Goal: Task Accomplishment & Management: Use online tool/utility

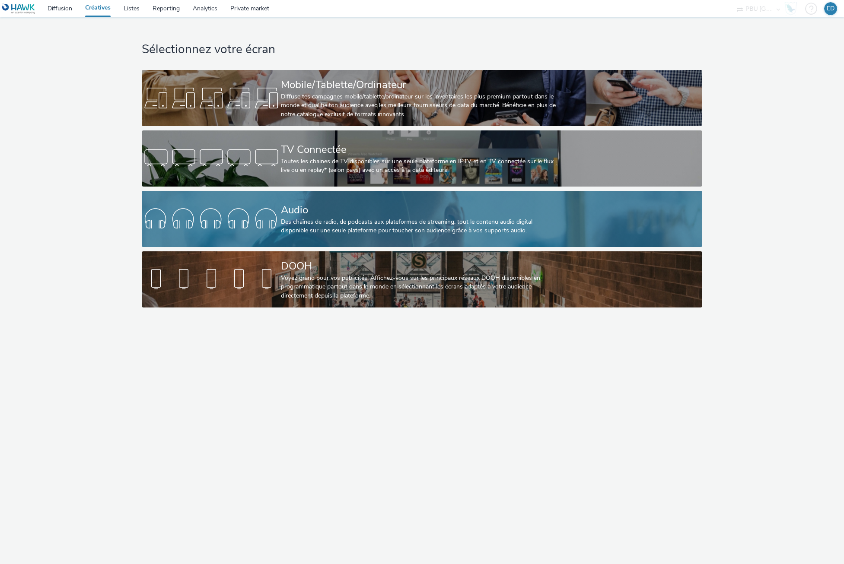
click at [343, 203] on div "Audio" at bounding box center [420, 210] width 279 height 15
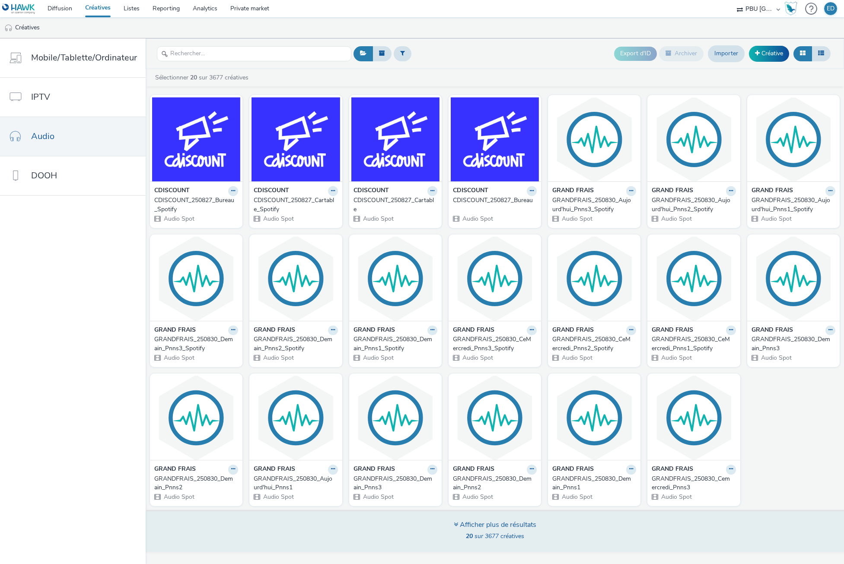
click at [461, 522] on div "Afficher plus de résultats" at bounding box center [495, 525] width 83 height 10
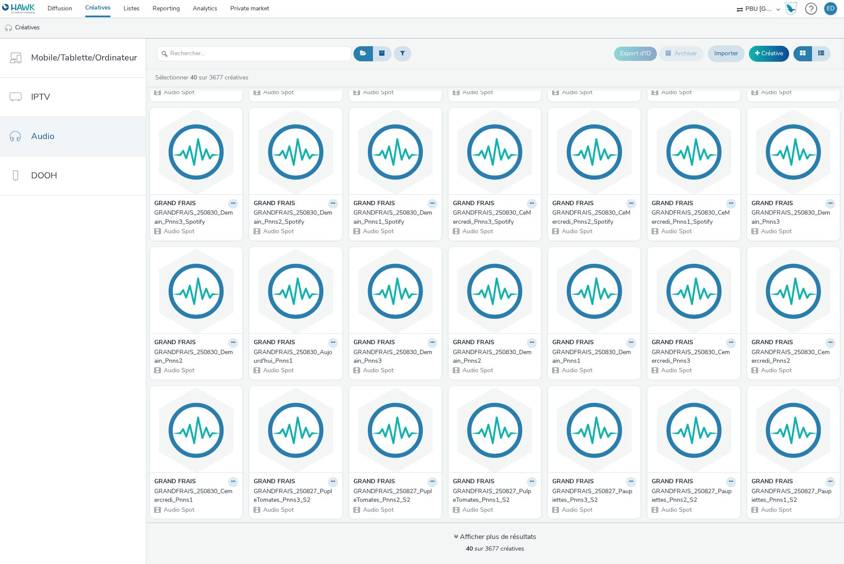
scroll to position [130, 0]
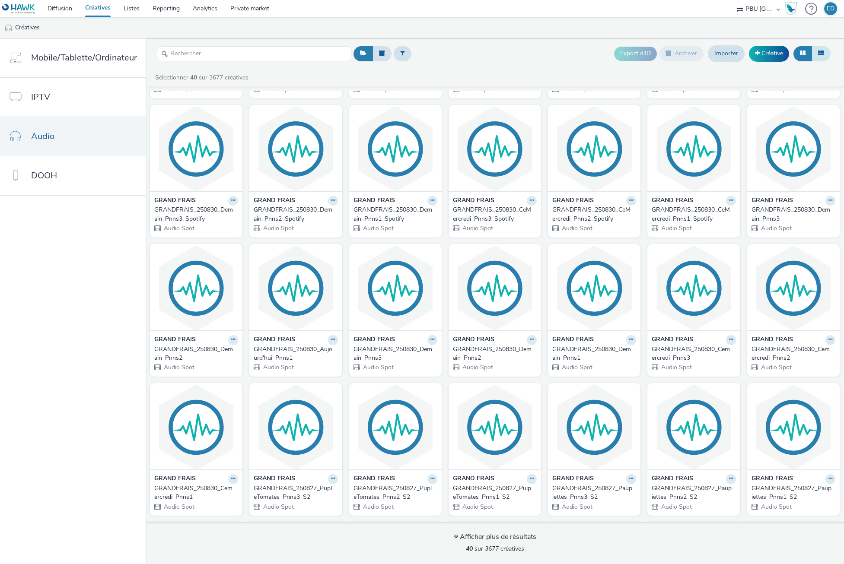
click at [815, 54] on button at bounding box center [820, 53] width 19 height 15
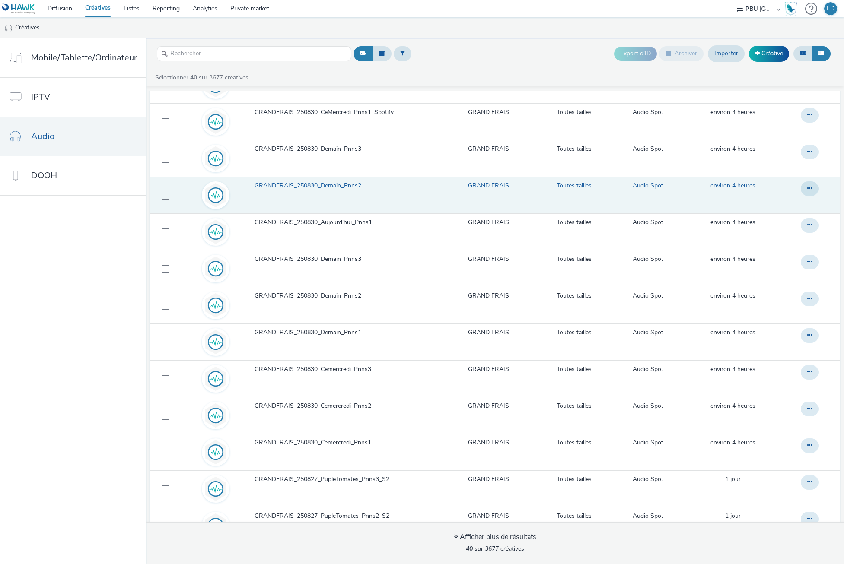
scroll to position [432, 0]
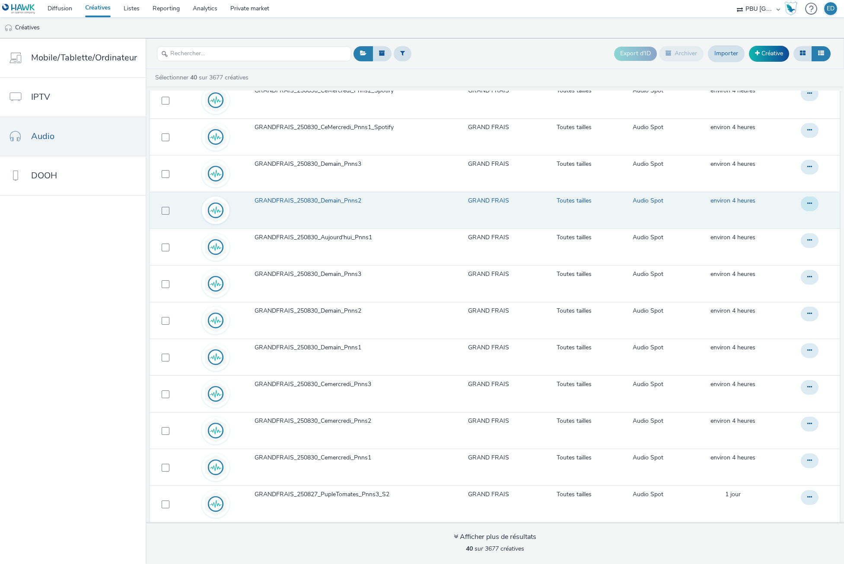
click at [807, 203] on icon at bounding box center [809, 203] width 5 height 6
click at [792, 225] on link "Modifier" at bounding box center [785, 221] width 65 height 17
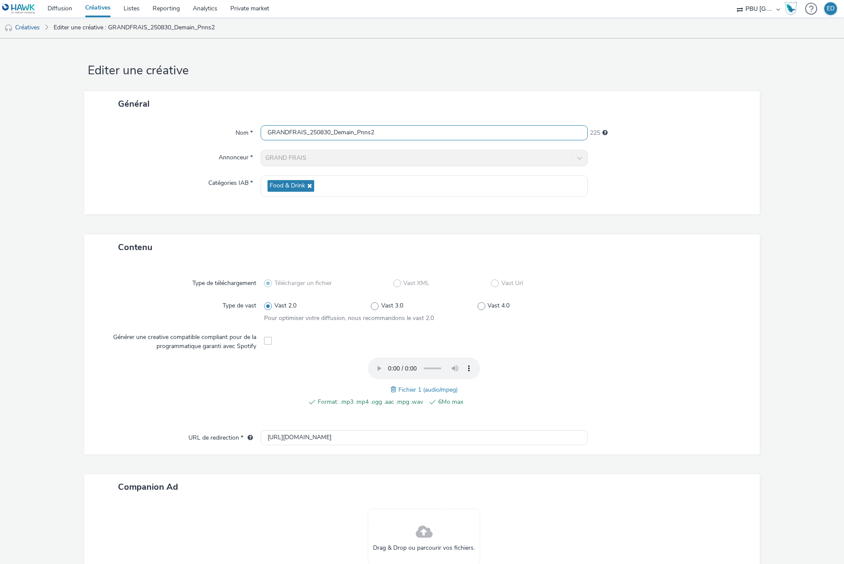
drag, startPoint x: 331, startPoint y: 132, endPoint x: 352, endPoint y: 134, distance: 21.3
click at [352, 134] on input "GRANDFRAIS_250830_Demain_Pnns2" at bounding box center [423, 132] width 327 height 15
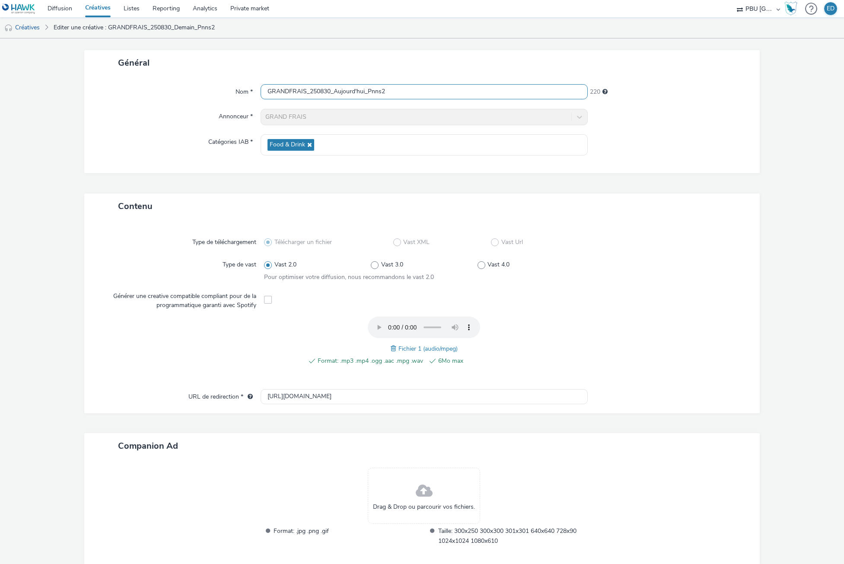
scroll to position [85, 0]
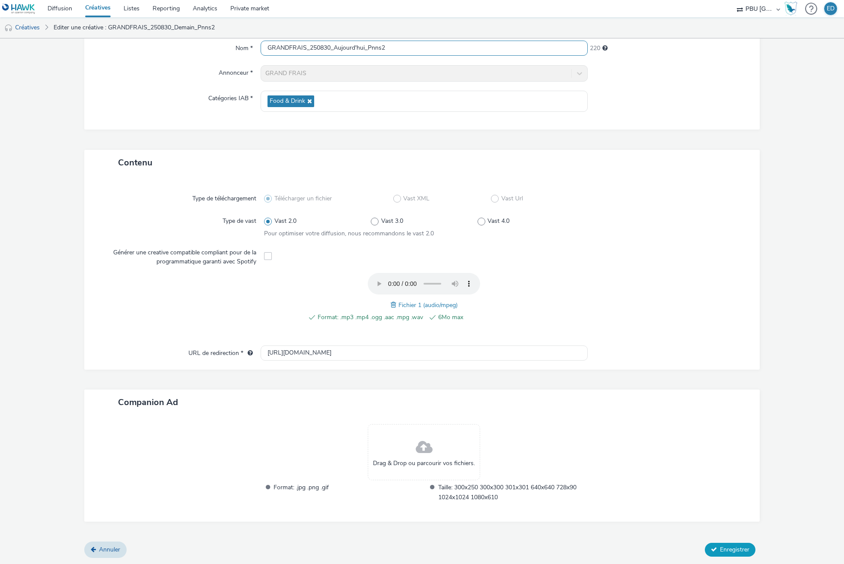
type input "GRANDFRAIS_250830_Aujourd'hui_Pnns2"
click at [720, 551] on span "Enregistrer" at bounding box center [734, 550] width 29 height 8
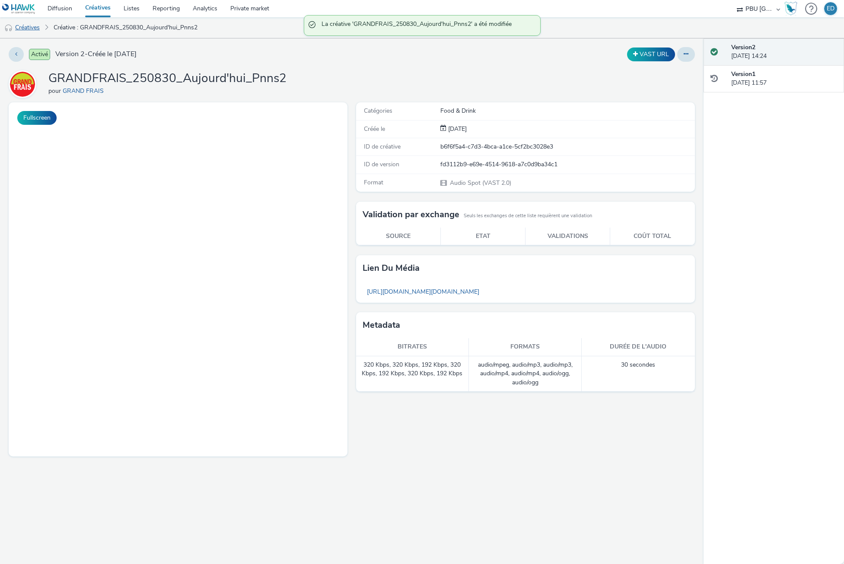
click at [35, 31] on link "Créatives" at bounding box center [22, 27] width 44 height 21
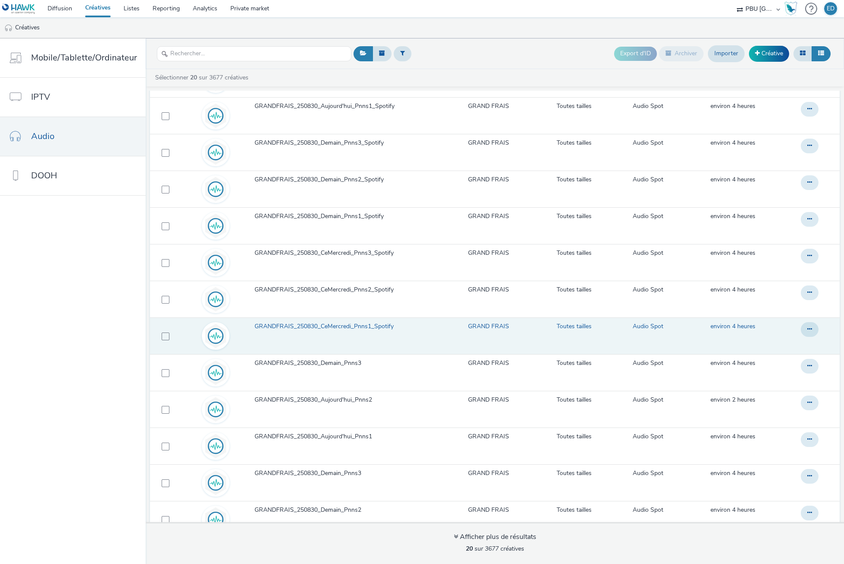
scroll to position [259, 0]
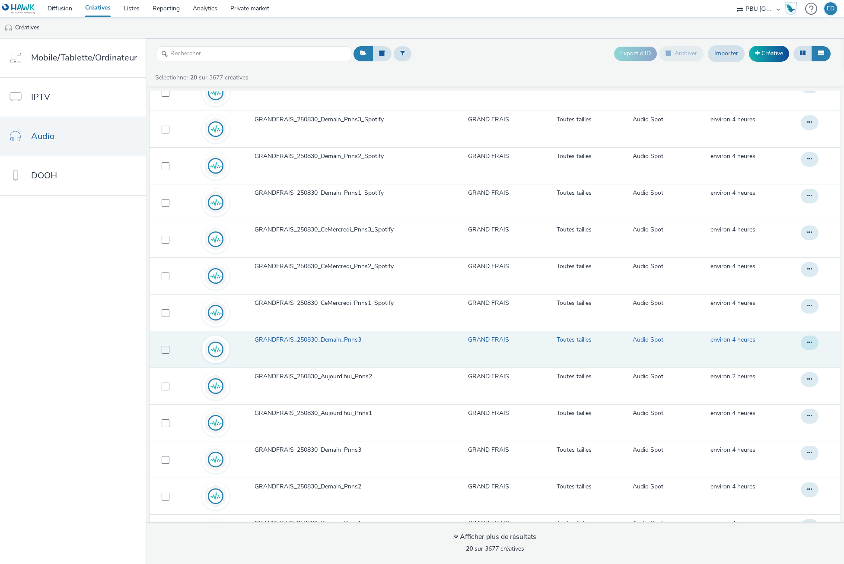
click at [807, 341] on icon at bounding box center [809, 343] width 5 height 6
click at [780, 357] on link "Modifier" at bounding box center [785, 360] width 65 height 17
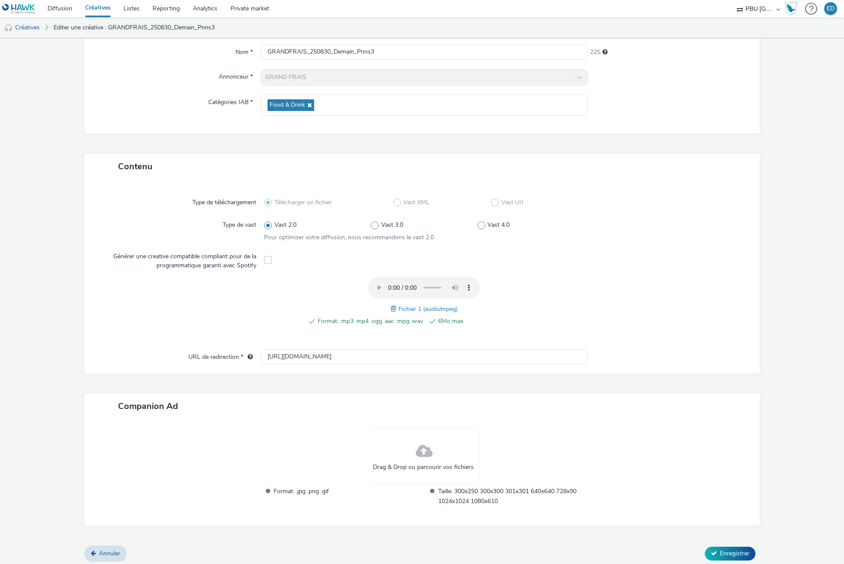
scroll to position [85, 0]
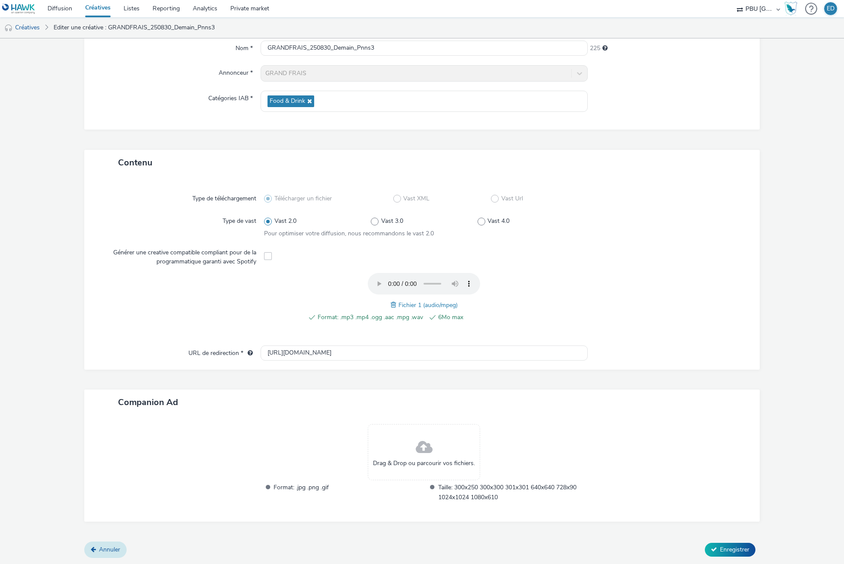
click at [95, 552] on link "Annuler" at bounding box center [105, 550] width 42 height 16
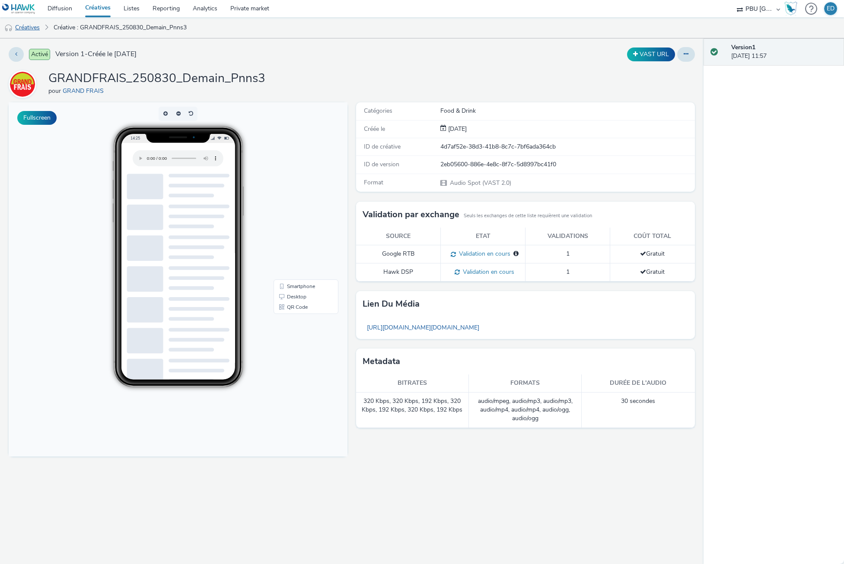
click at [29, 22] on link "Créatives" at bounding box center [22, 27] width 44 height 21
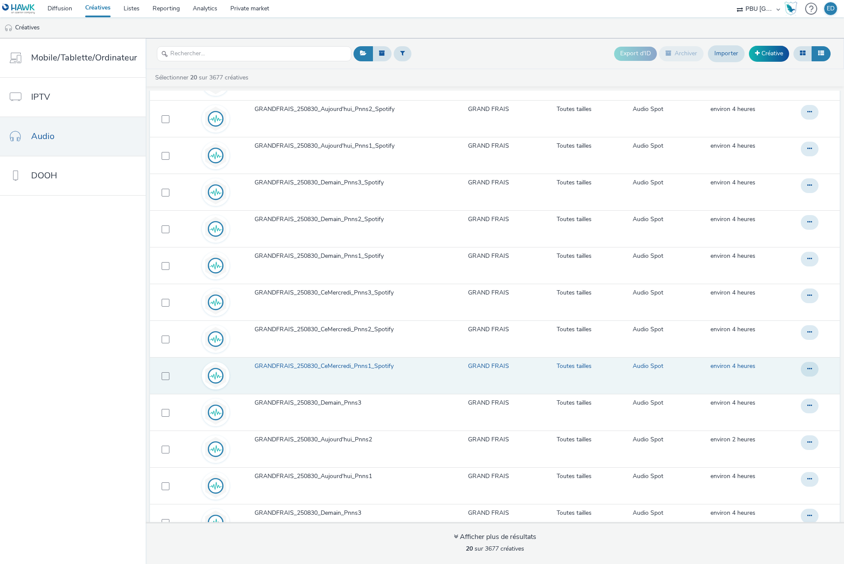
scroll to position [216, 0]
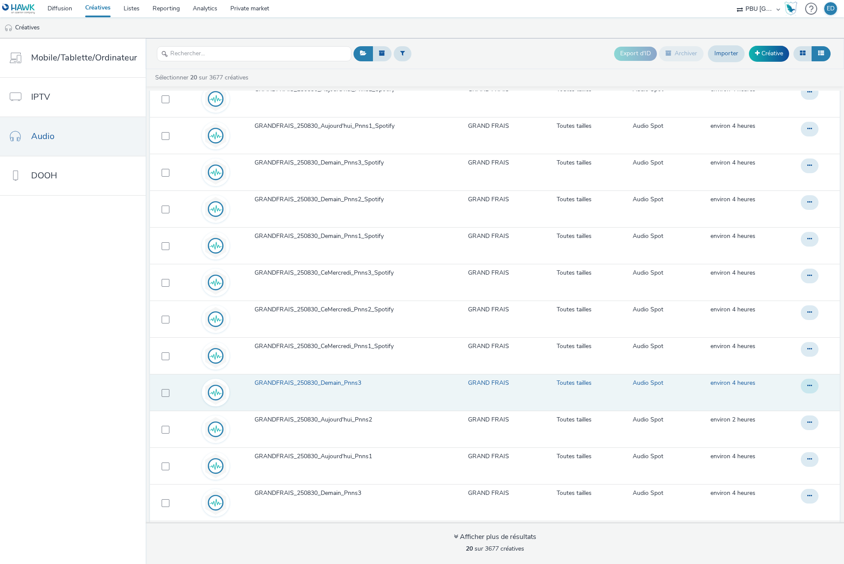
click at [807, 385] on icon at bounding box center [809, 386] width 5 height 6
click at [766, 405] on link "Modifier" at bounding box center [785, 403] width 65 height 17
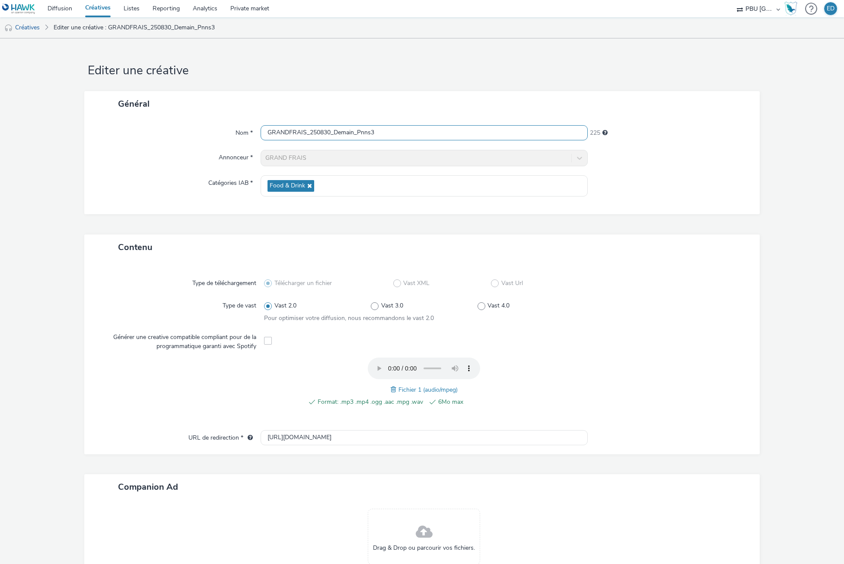
drag, startPoint x: 333, startPoint y: 134, endPoint x: 353, endPoint y: 133, distance: 19.9
click at [353, 133] on input "GRANDFRAIS_250830_Demain_Pnns3" at bounding box center [423, 132] width 327 height 15
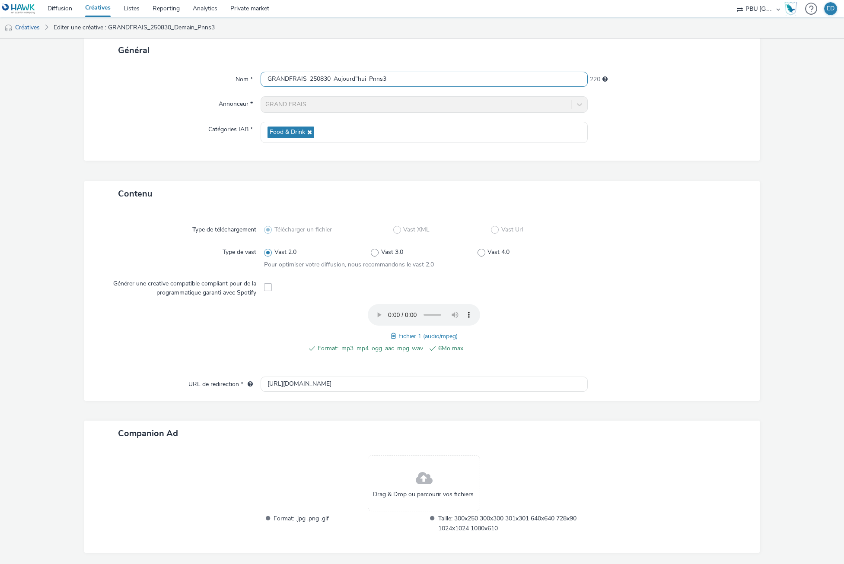
scroll to position [85, 0]
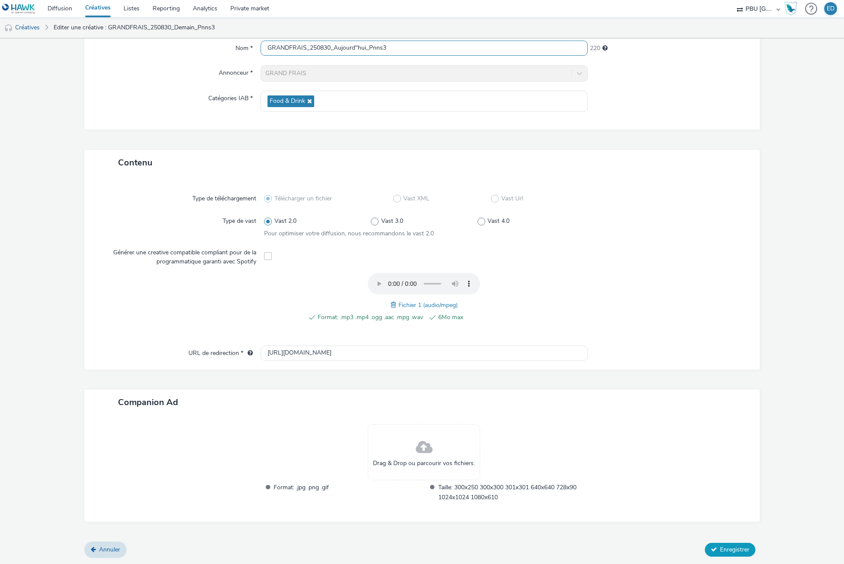
type input "GRANDFRAIS_250830_Aujourd"hui_Pnns3"
click at [725, 551] on span "Enregistrer" at bounding box center [734, 550] width 29 height 8
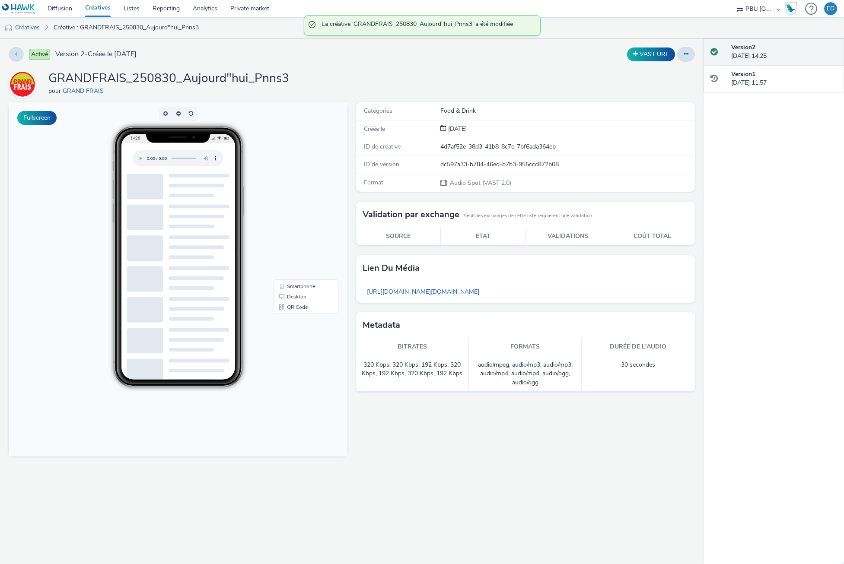
click at [32, 31] on link "Créatives" at bounding box center [22, 27] width 44 height 21
